Goal: Task Accomplishment & Management: Use online tool/utility

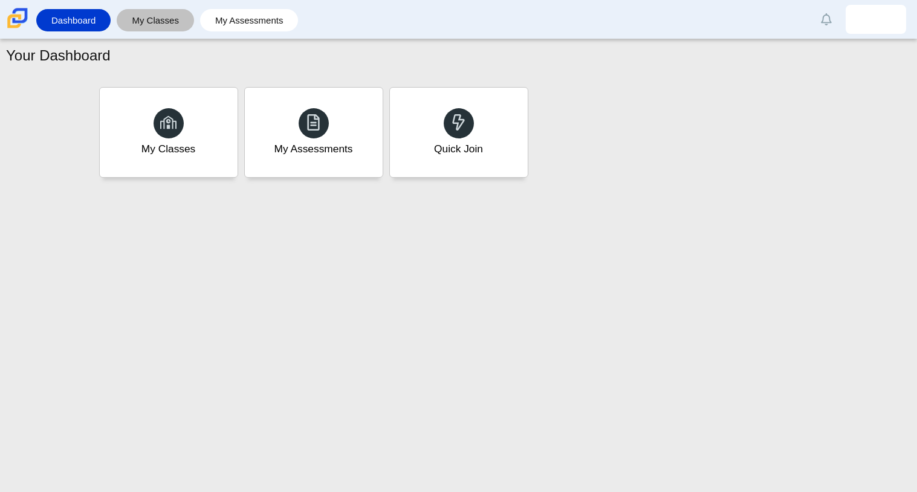
click at [163, 15] on link "My Classes" at bounding box center [155, 20] width 65 height 22
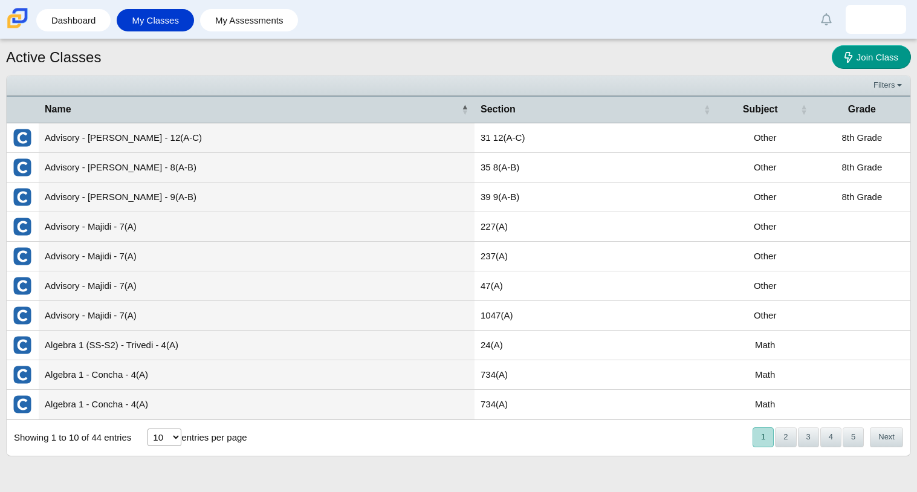
click at [245, 368] on td "Algebra 1 - Concha - 4(A)" at bounding box center [257, 375] width 436 height 30
click at [239, 341] on td "Algebra 1 (SS-S2) - Trivedi - 4(A)" at bounding box center [257, 345] width 436 height 30
click at [151, 347] on td "Algebra 1 (SS-S2) - Trivedi - 4(A)" at bounding box center [257, 345] width 436 height 30
click at [94, 25] on link "Dashboard" at bounding box center [73, 20] width 62 height 22
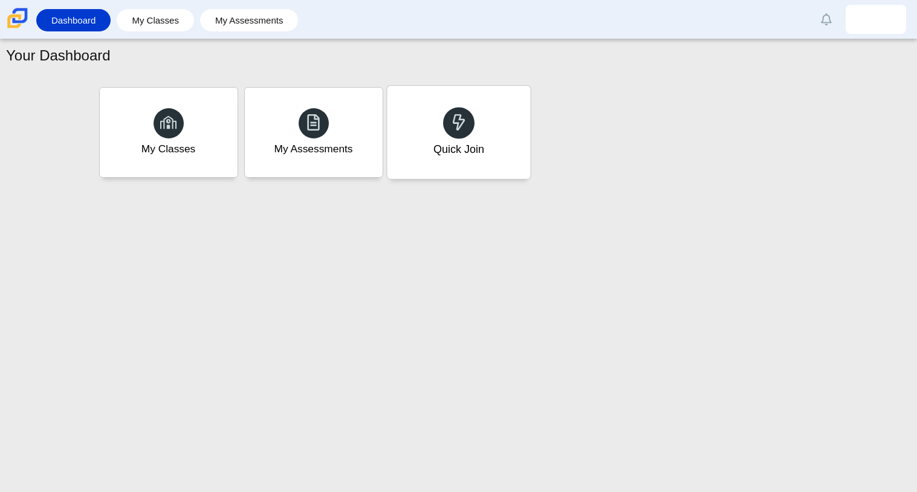
click at [482, 169] on div "Quick Join" at bounding box center [458, 132] width 143 height 93
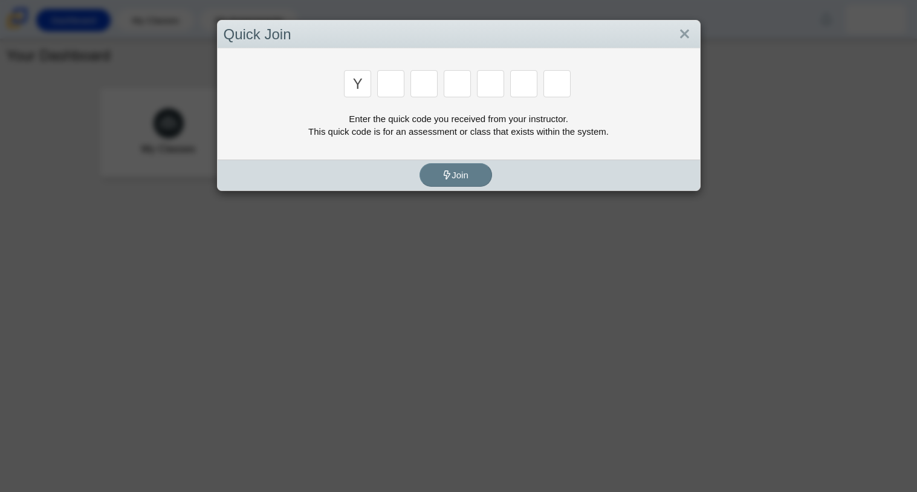
type input "y"
type input "3"
type input "k"
type input "3"
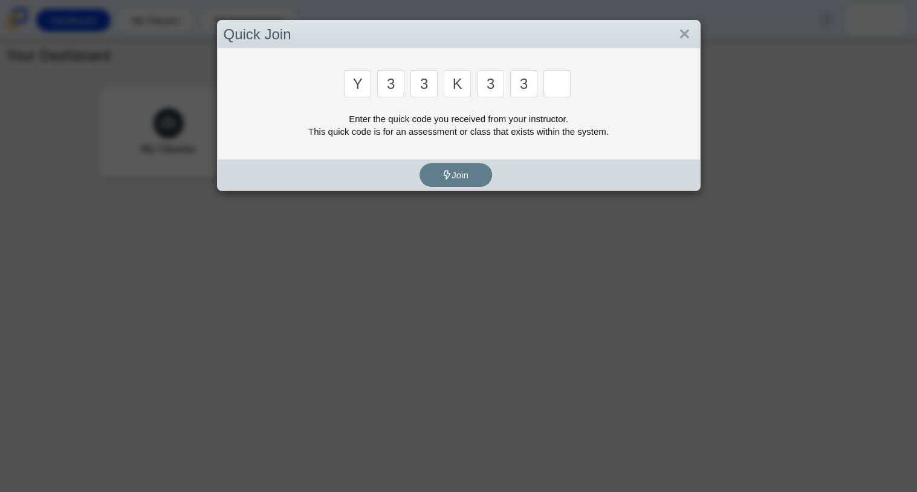
type input "3"
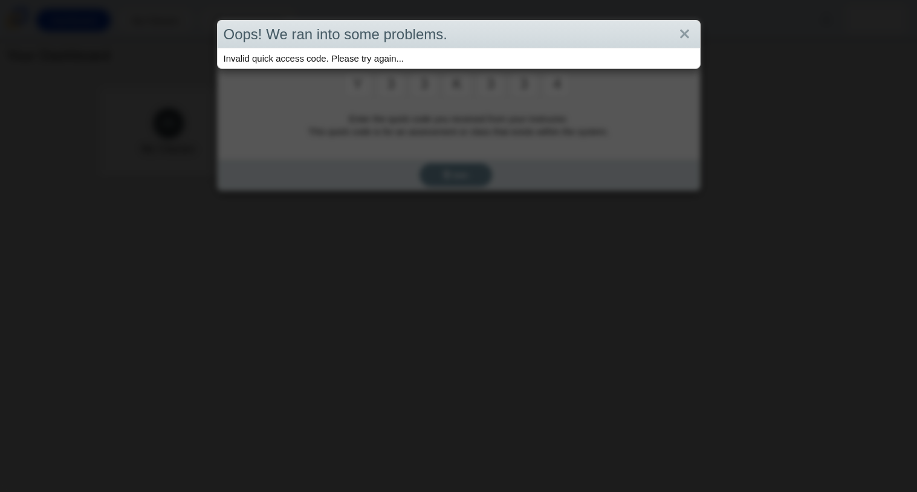
type input "4"
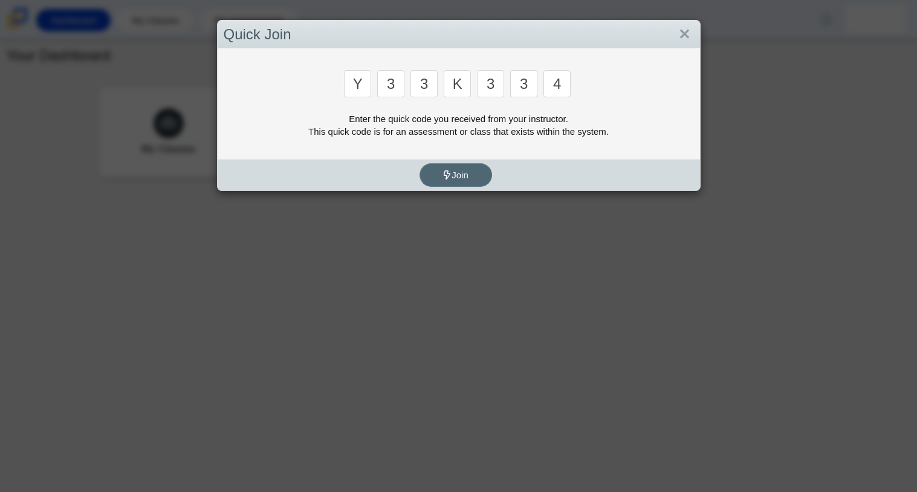
click at [476, 171] on button "Join" at bounding box center [455, 175] width 73 height 24
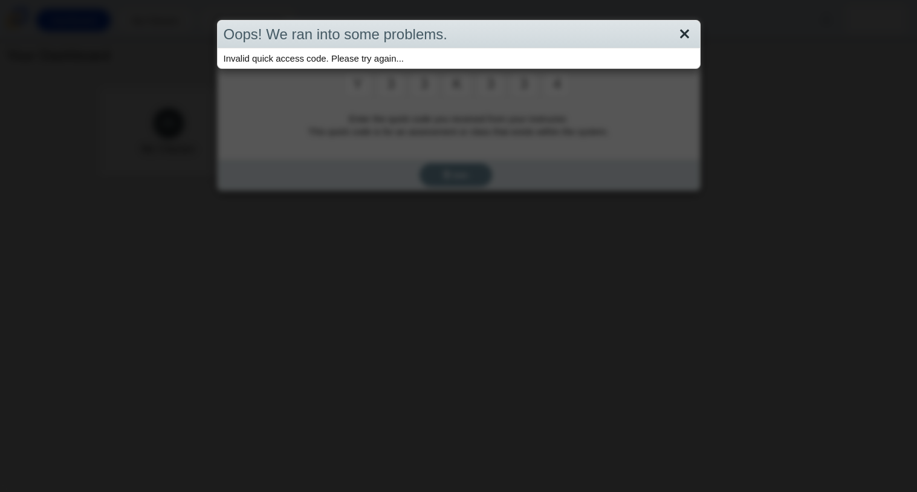
click at [682, 34] on link "Close" at bounding box center [684, 34] width 19 height 21
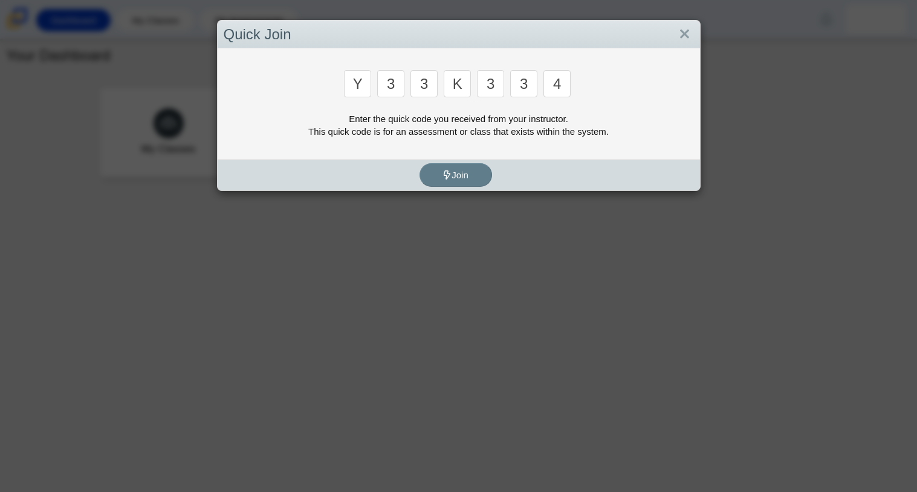
click at [561, 77] on input "4" at bounding box center [556, 83] width 27 height 27
type input "e"
type input "4"
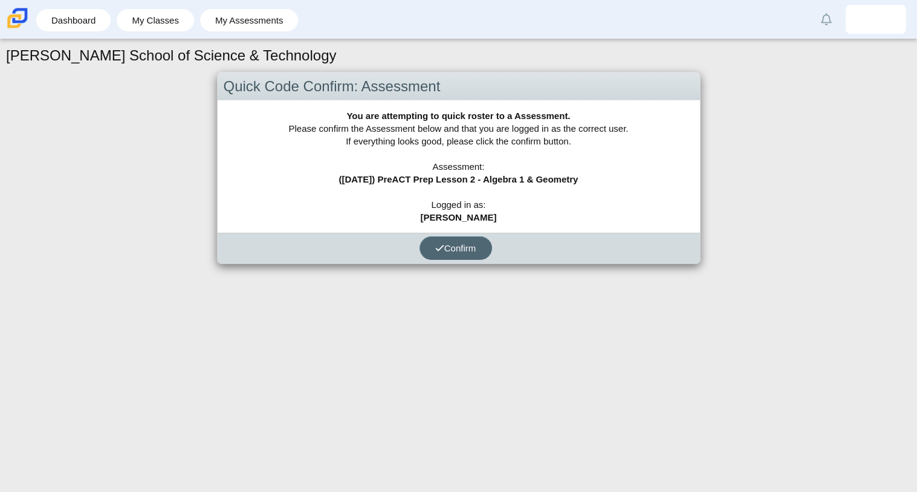
click at [443, 244] on span "Confirm" at bounding box center [455, 248] width 41 height 10
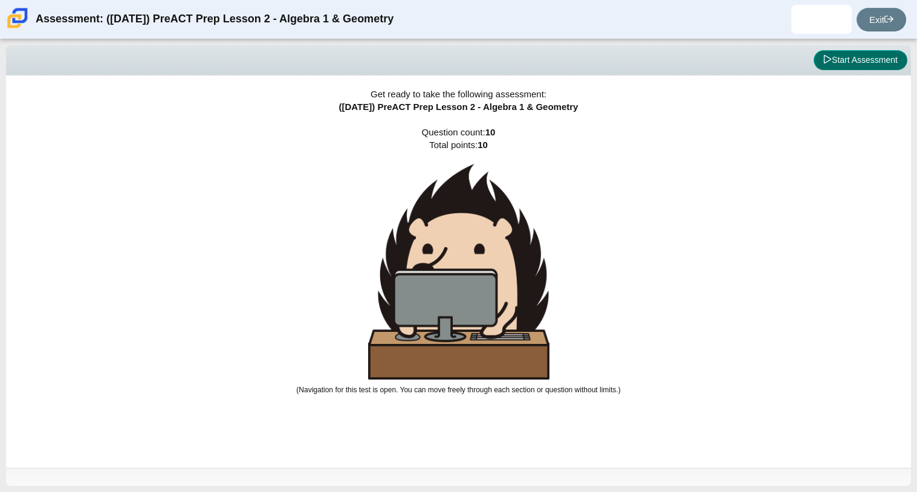
click at [853, 60] on button "Start Assessment" at bounding box center [860, 60] width 94 height 21
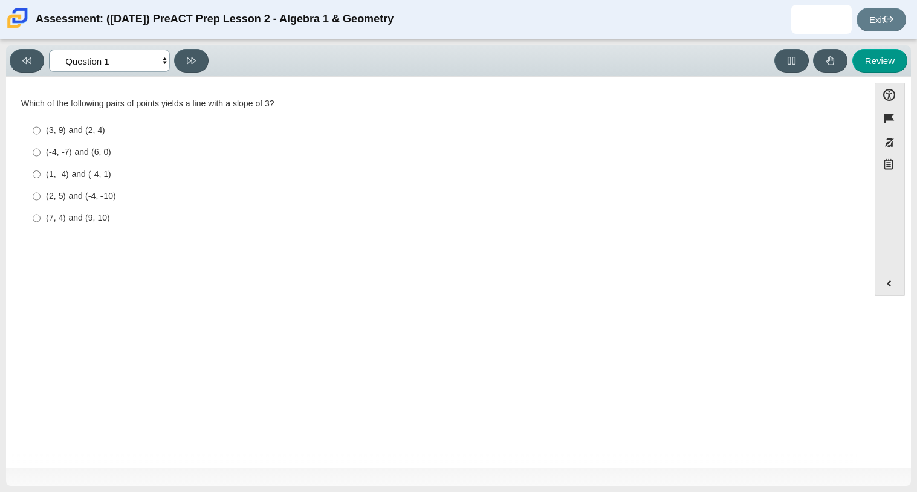
click at [132, 56] on select "Questions Question 1 Question 2 Question 3 Question 4 Question 5 Question 6 Que…" at bounding box center [109, 61] width 121 height 22
click at [49, 50] on select "Questions Question 1 Question 2 Question 3 Question 4 Question 5 Question 6 Que…" at bounding box center [109, 61] width 121 height 22
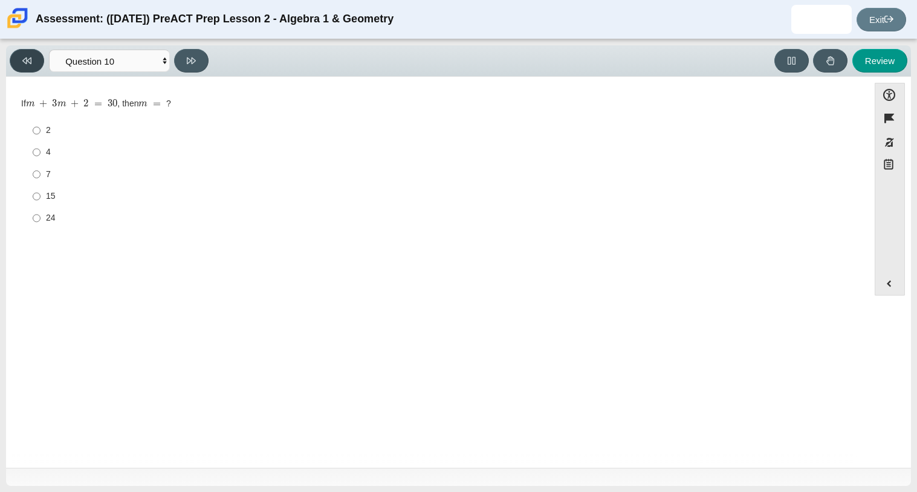
click at [30, 56] on icon at bounding box center [26, 60] width 9 height 9
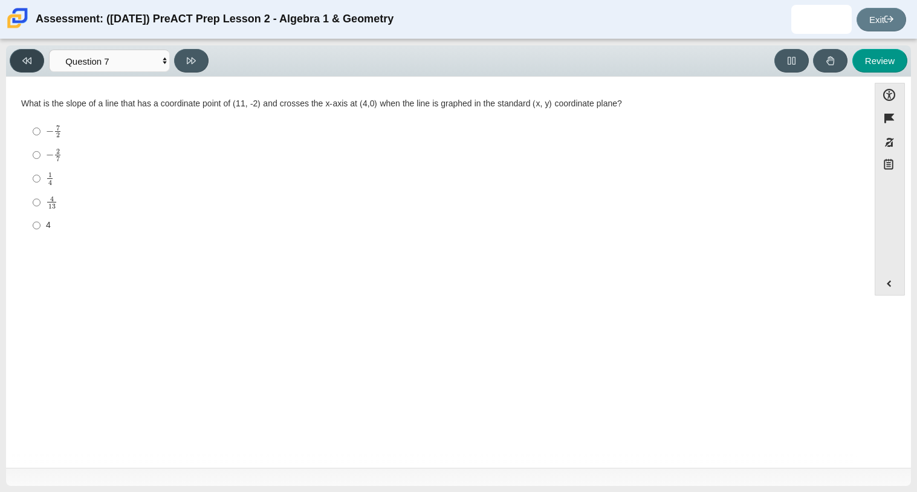
click at [30, 56] on icon at bounding box center [26, 60] width 9 height 9
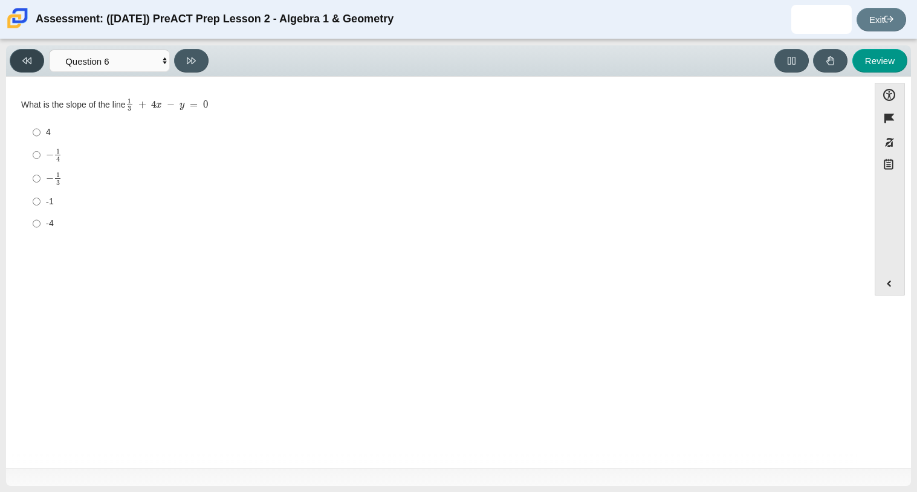
click at [30, 56] on icon at bounding box center [26, 60] width 9 height 9
click at [89, 57] on select "Questions Question 1 Question 2 Question 3 Question 4 Question 5 Question 6 Que…" at bounding box center [109, 61] width 121 height 22
click at [49, 50] on select "Questions Question 1 Question 2 Question 3 Question 4 Question 5 Question 6 Que…" at bounding box center [109, 61] width 121 height 22
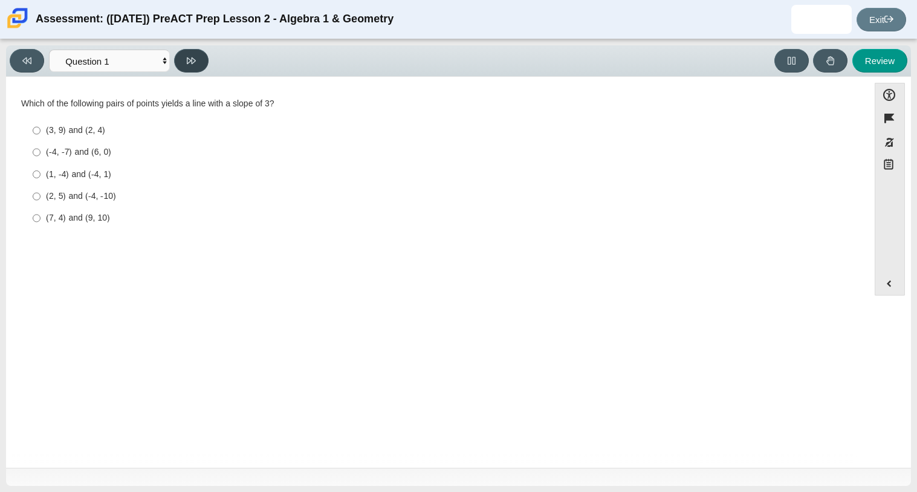
click at [192, 57] on icon at bounding box center [191, 60] width 9 height 7
click at [158, 59] on select "Questions Question 1 Question 2 Question 3 Question 4 Question 5 Question 6 Que…" at bounding box center [109, 61] width 121 height 22
select select "89427bb7-e313-4f00-988f-8b8255897029"
click at [49, 50] on select "Questions Question 1 Question 2 Question 3 Question 4 Question 5 Question 6 Que…" at bounding box center [109, 61] width 121 height 22
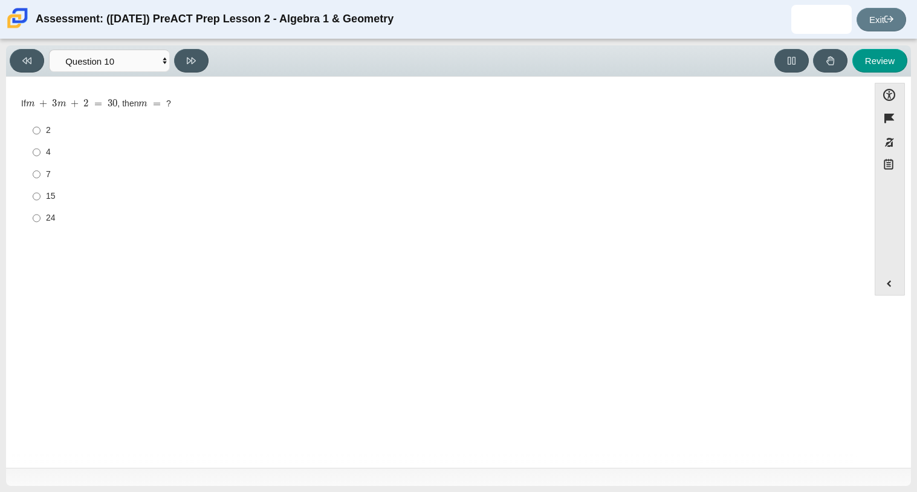
click at [128, 239] on div "Question If m + 3 m + 2 = 30 , then m = ? Responses 2 2 4 4 7 7 15 15 24 24" at bounding box center [437, 166] width 850 height 161
click at [889, 31] on link "Exit" at bounding box center [881, 20] width 50 height 24
